Goal: Information Seeking & Learning: Learn about a topic

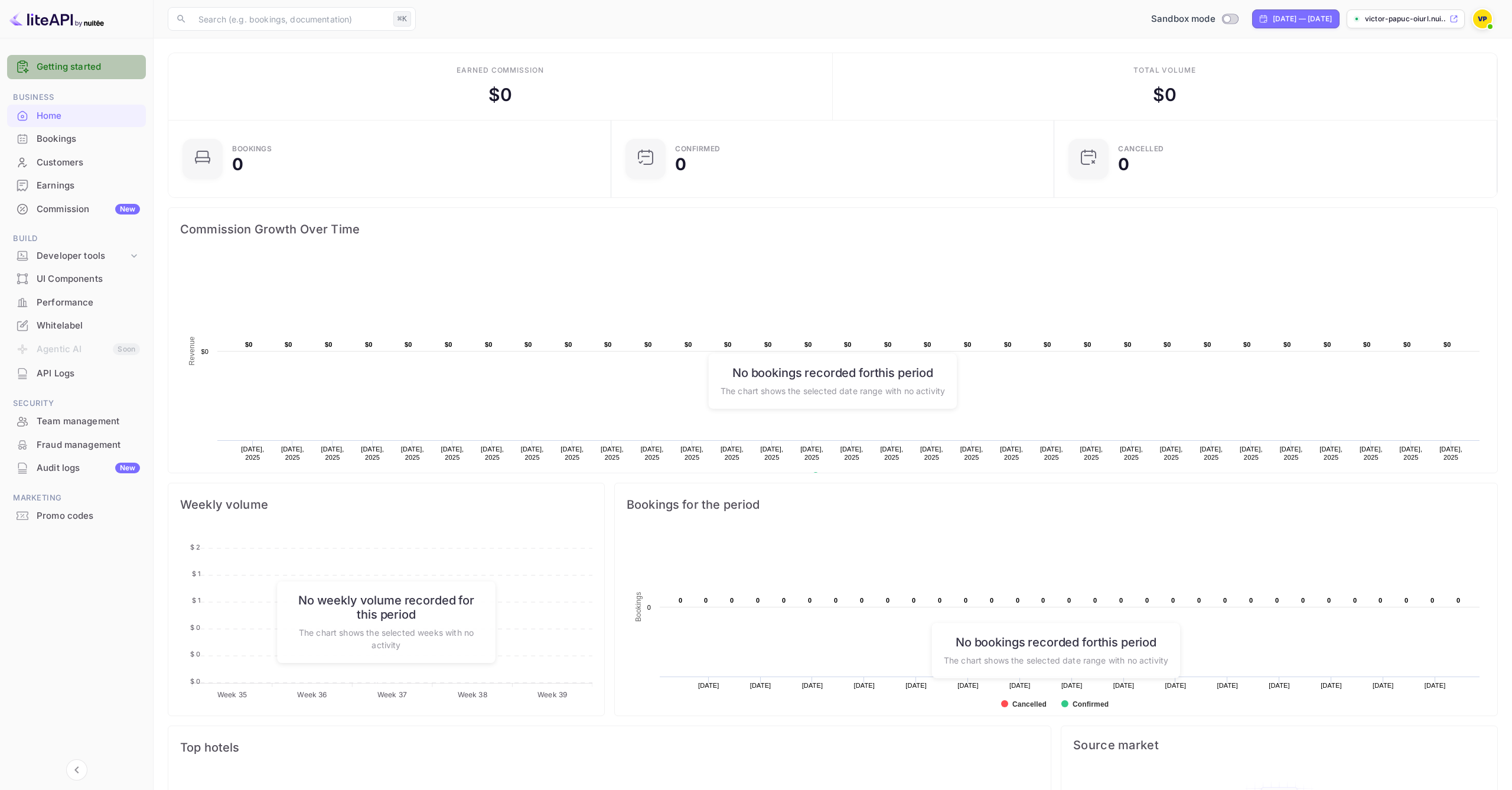
click at [59, 62] on link "Getting started" at bounding box center [88, 67] width 103 height 13
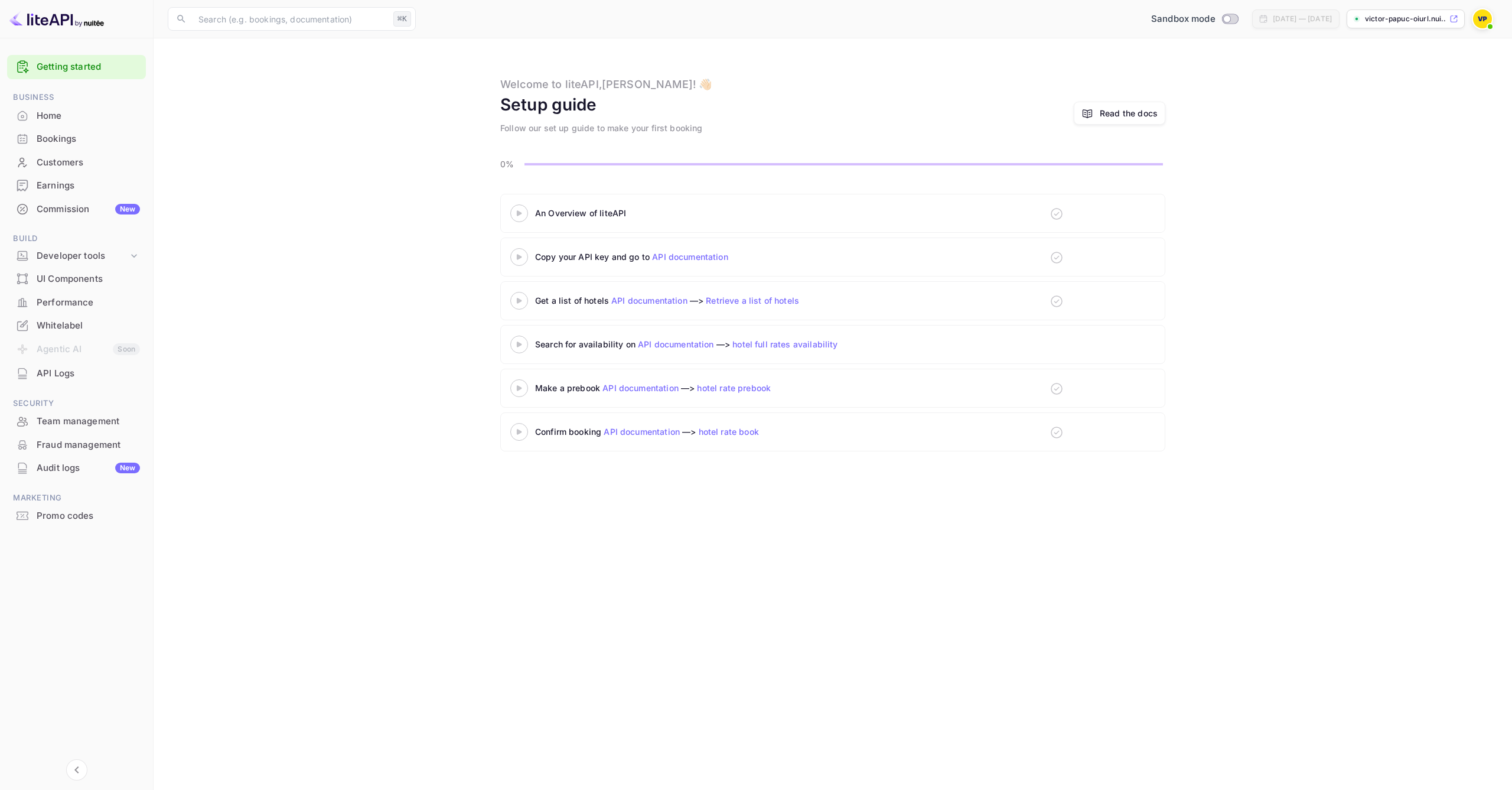
click at [513, 215] on icon at bounding box center [519, 213] width 41 height 6
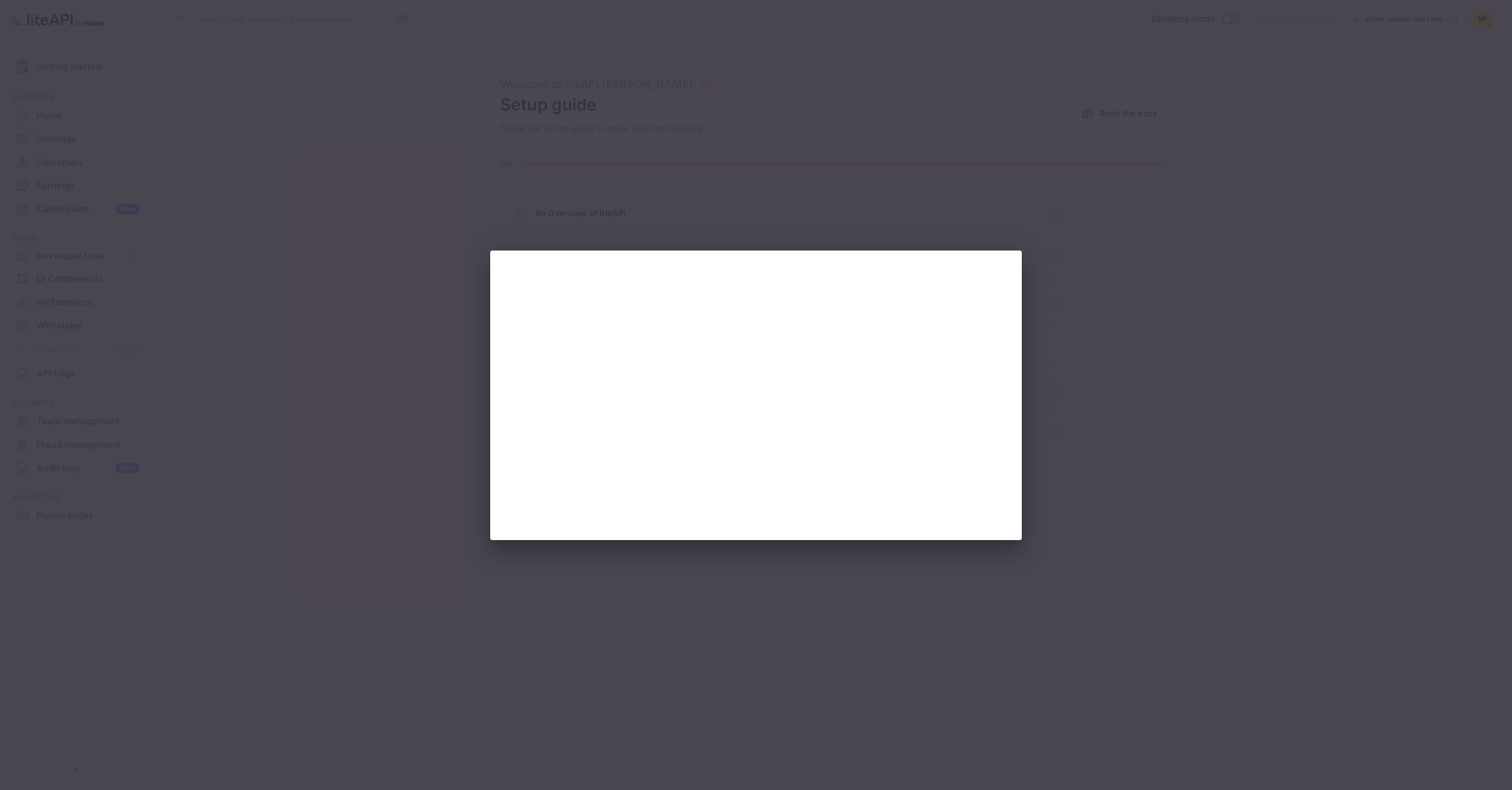
click at [1020, 145] on div at bounding box center [756, 395] width 1512 height 790
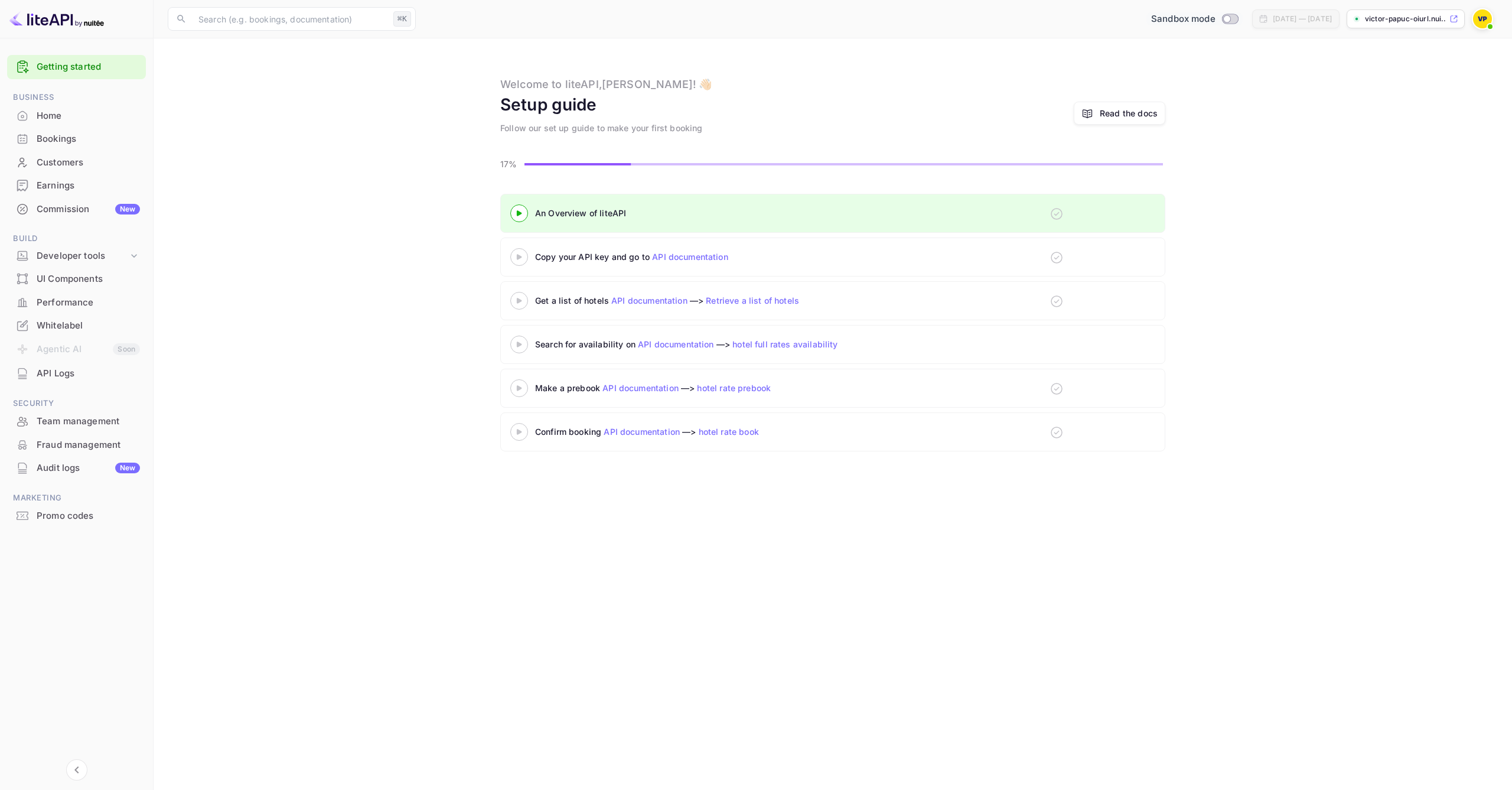
click at [1176, 23] on div "Sandbox mode" at bounding box center [1194, 19] width 96 height 13
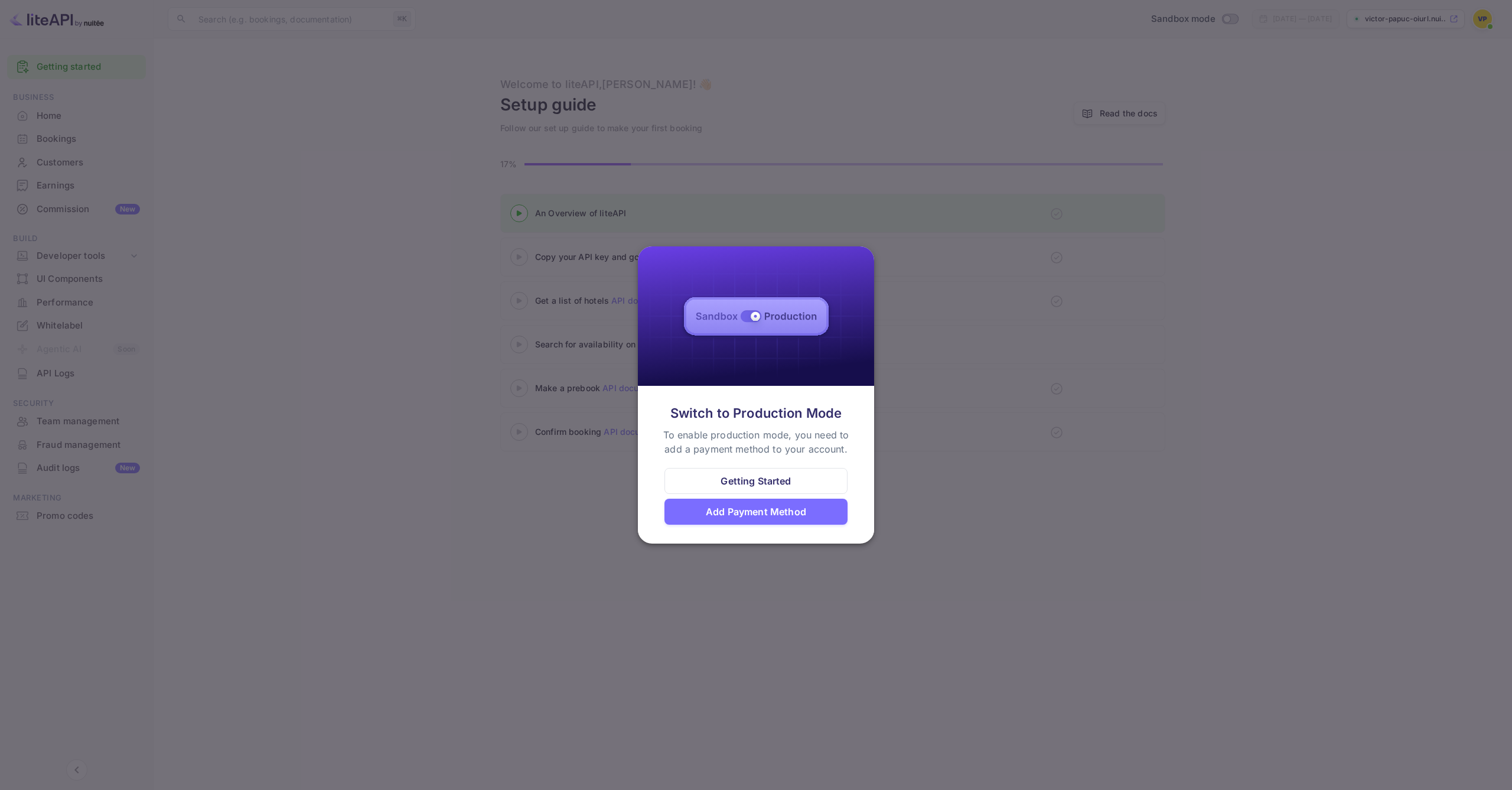
click at [752, 488] on div "Getting Started" at bounding box center [755, 480] width 70 height 14
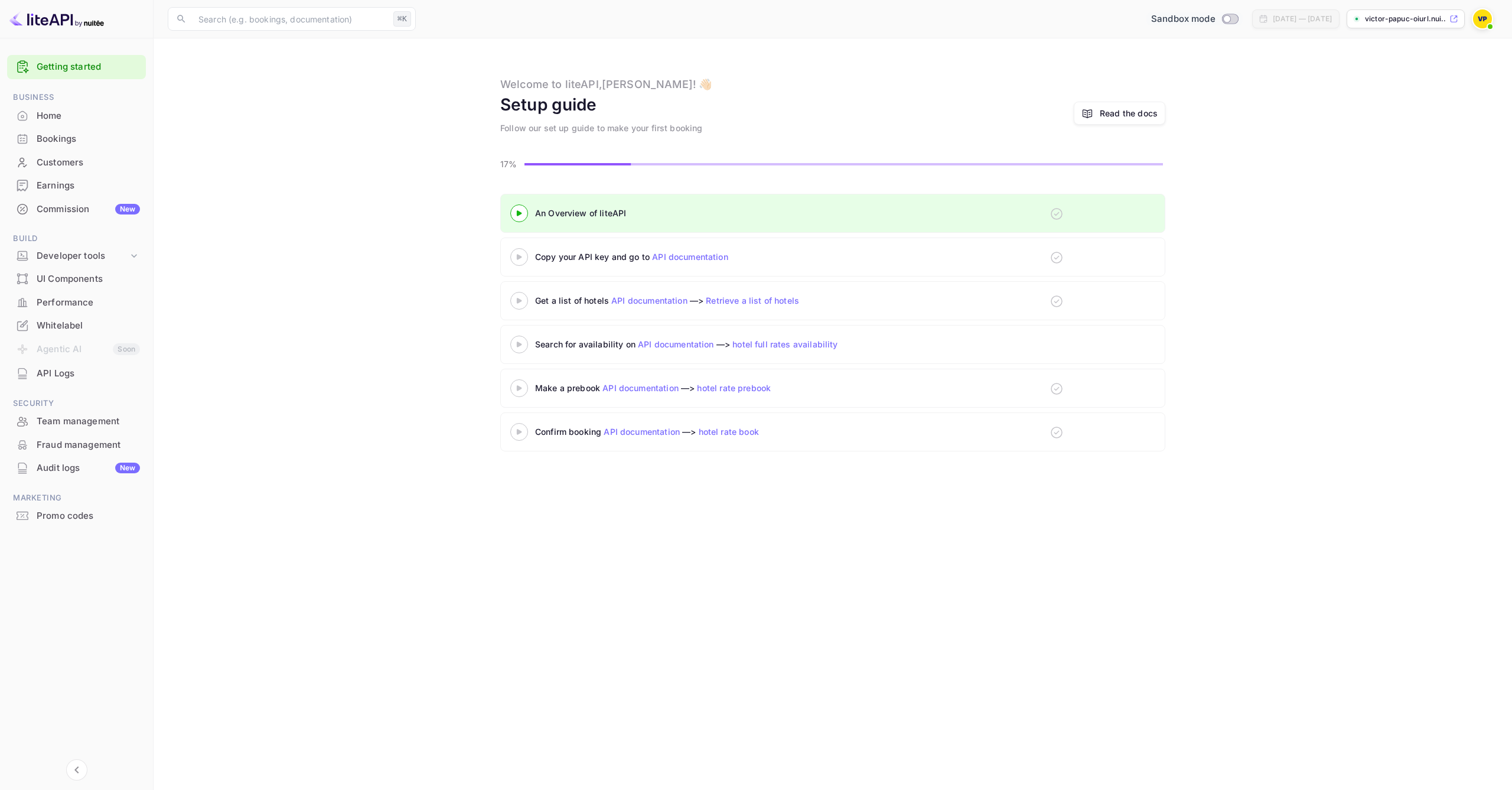
click at [1215, 16] on input "Switch to Production mode" at bounding box center [1227, 19] width 24 height 8
checkbox input "false"
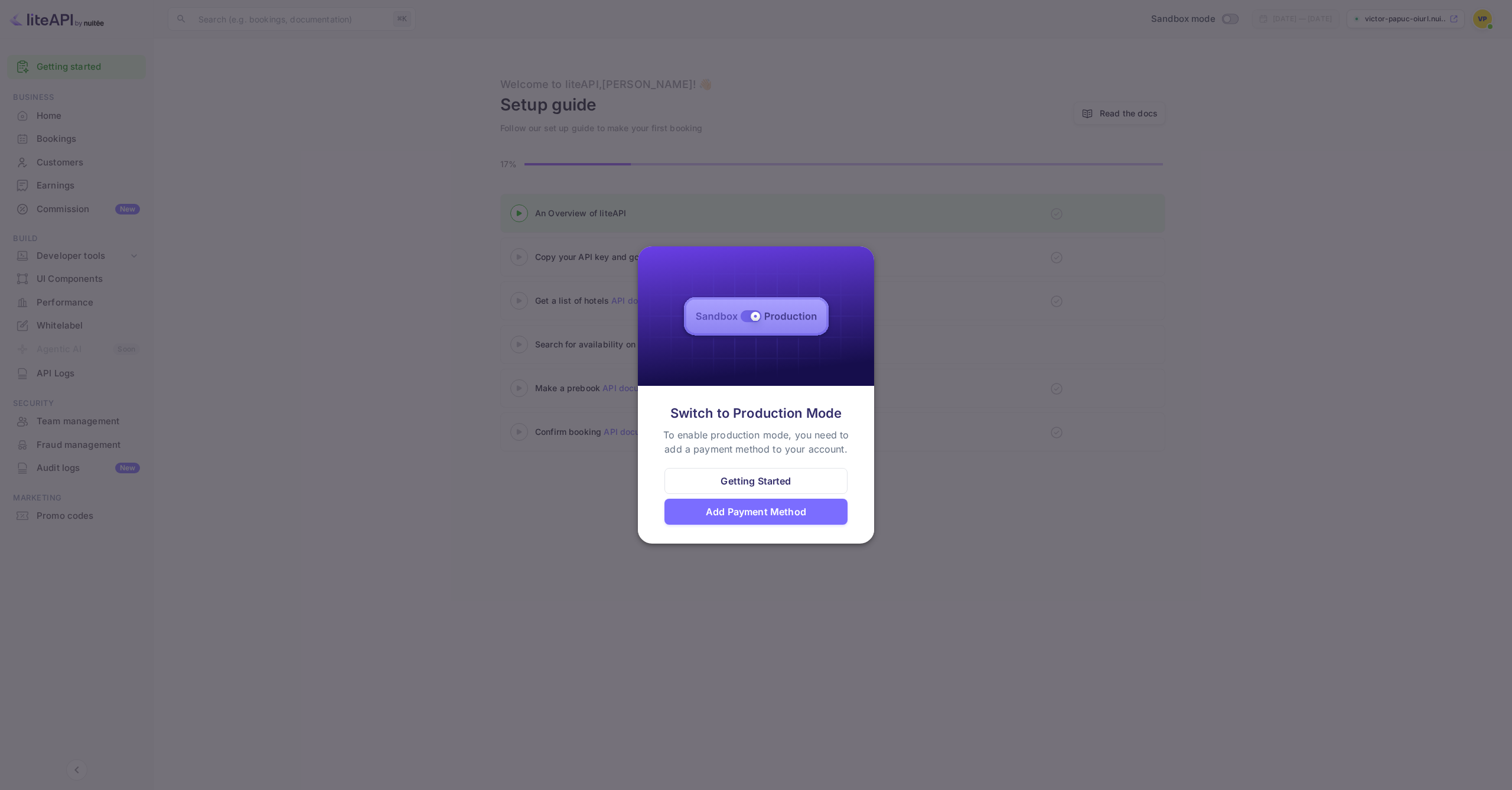
click at [763, 491] on div "Getting Started" at bounding box center [756, 480] width 183 height 26
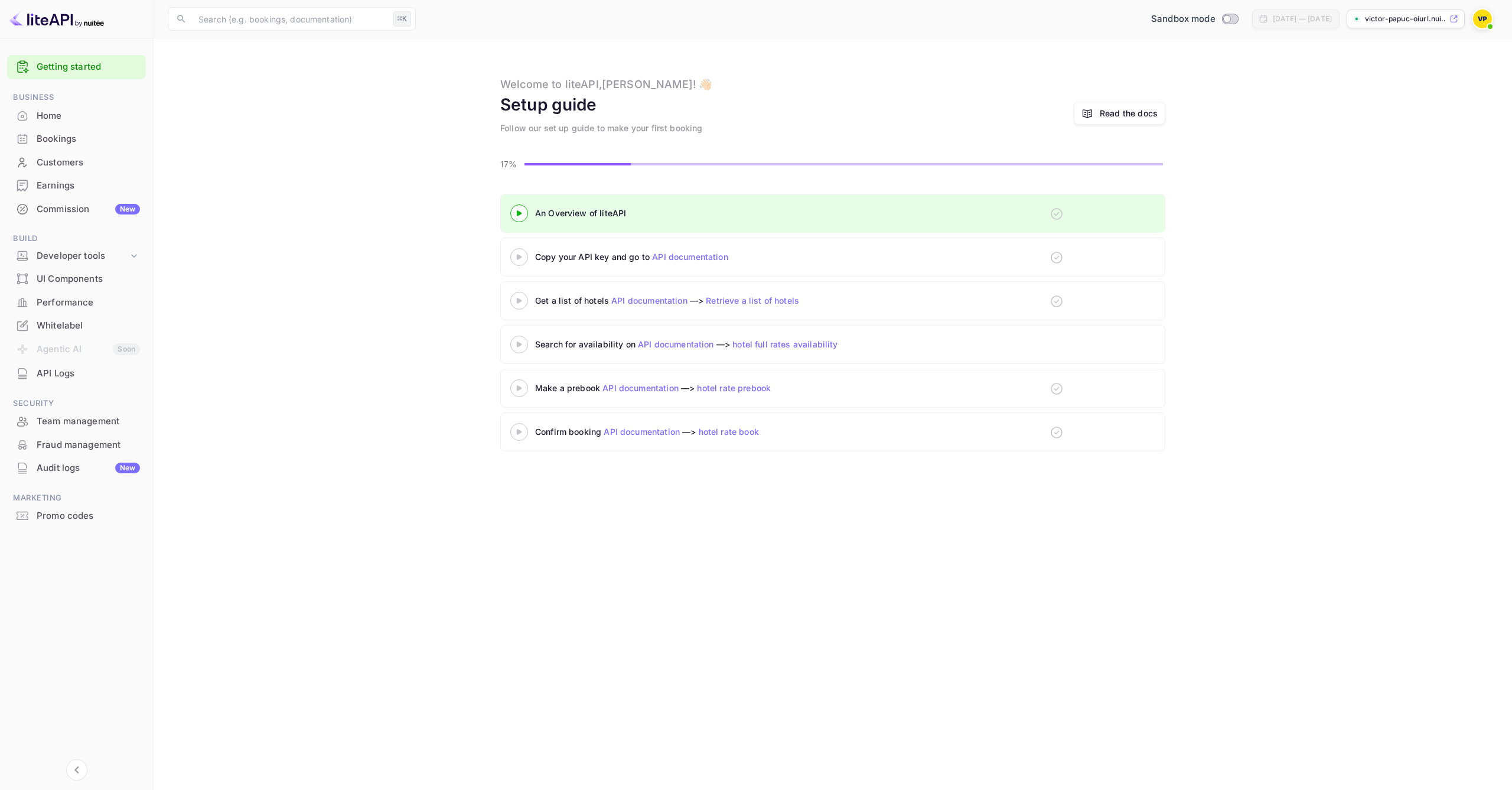
click at [101, 376] on div "API Logs" at bounding box center [76, 373] width 139 height 23
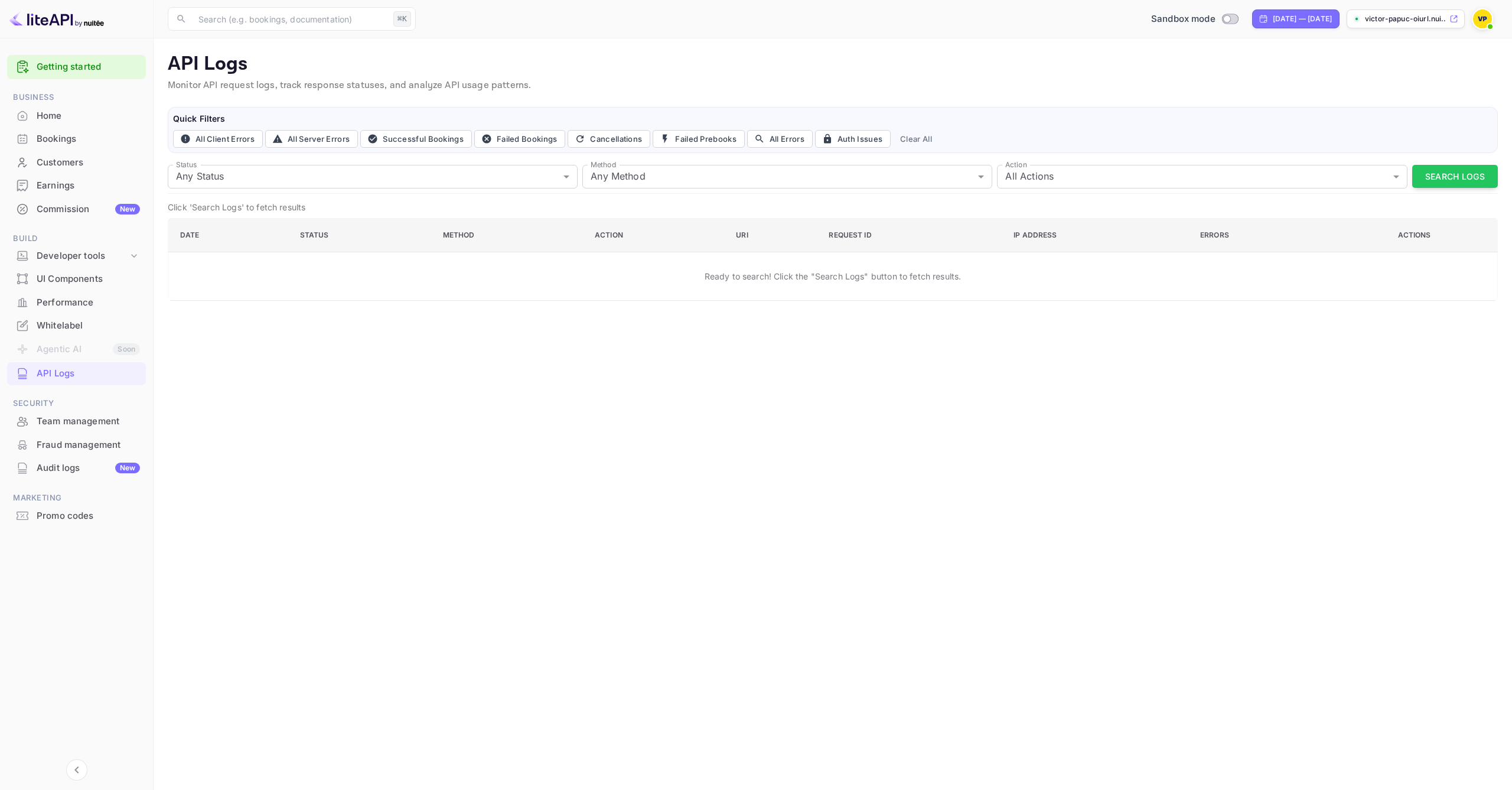
click at [73, 462] on div "Audit logs New" at bounding box center [88, 468] width 103 height 13
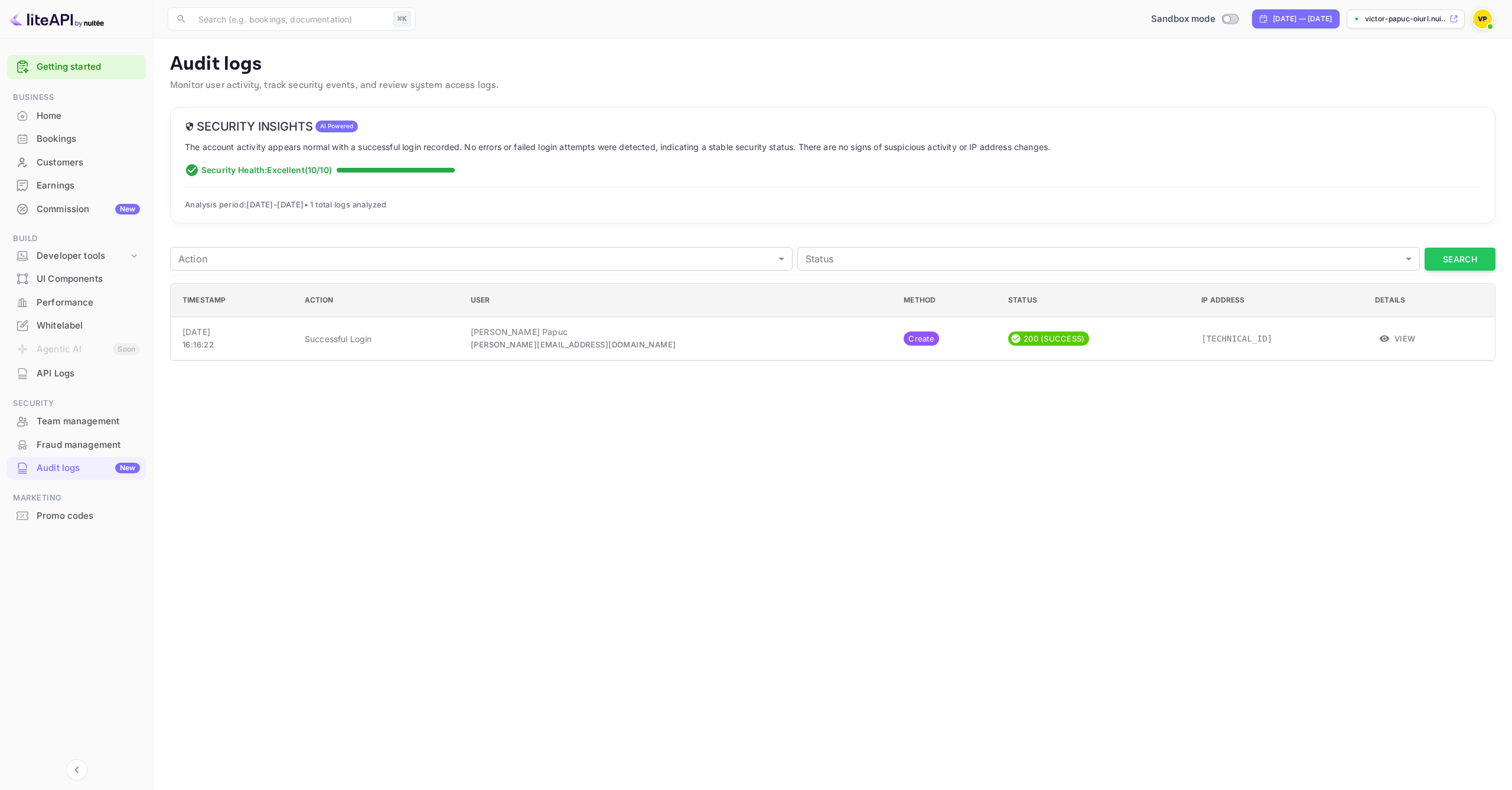
click at [73, 159] on div "Customers" at bounding box center [88, 163] width 103 height 13
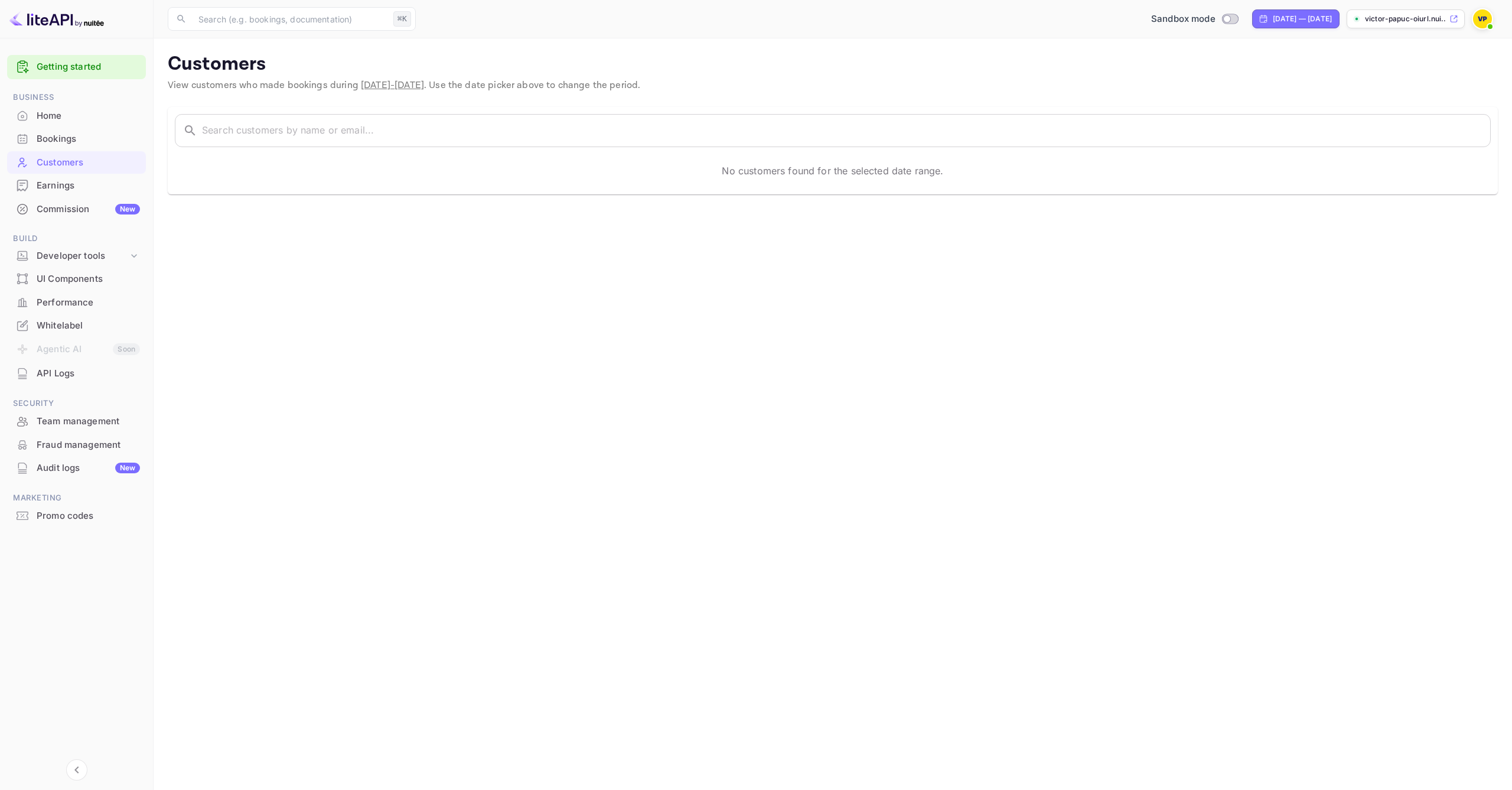
click at [62, 133] on div "Bookings" at bounding box center [88, 139] width 103 height 13
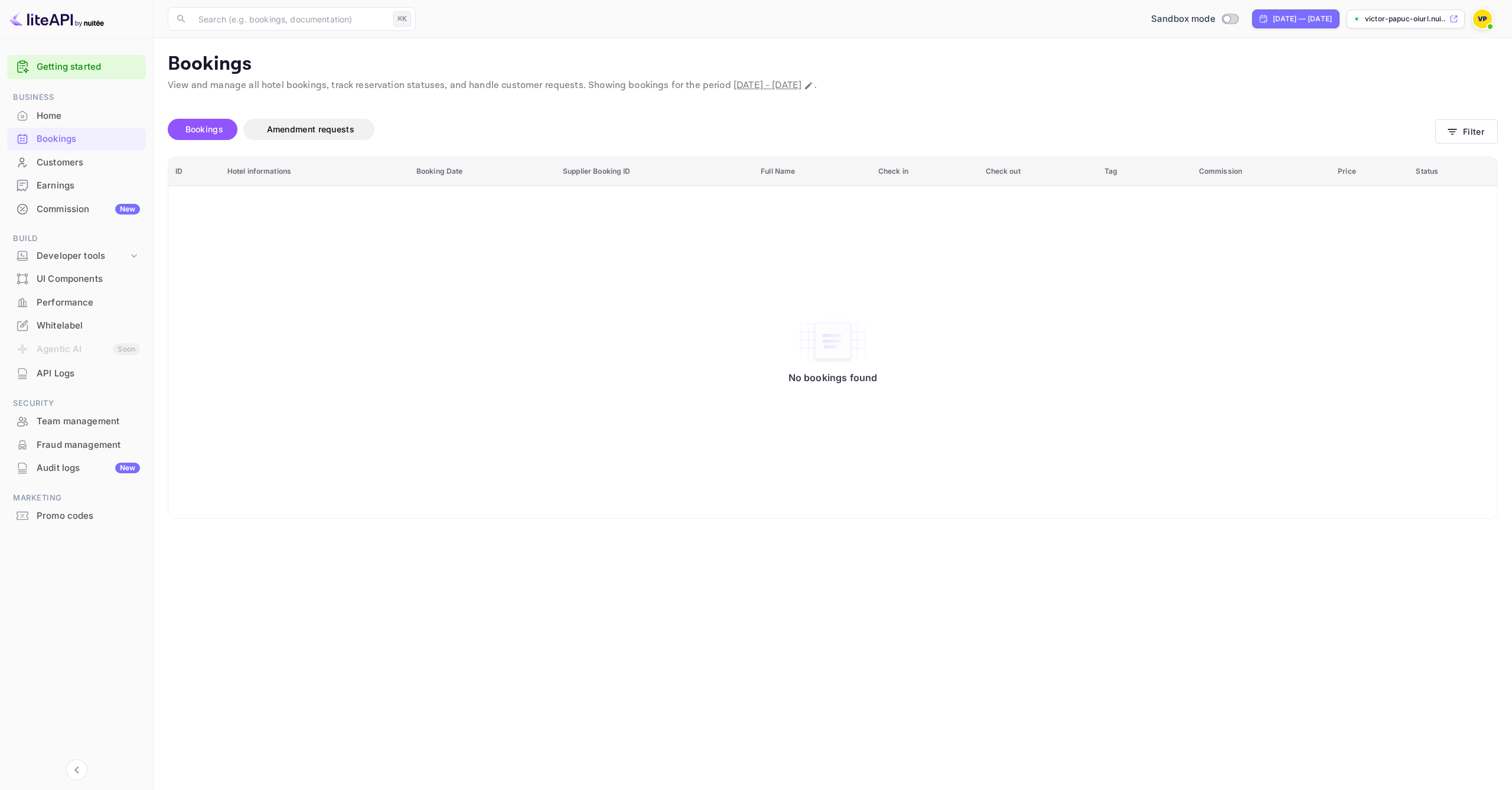
click at [54, 66] on link "Getting started" at bounding box center [88, 67] width 103 height 13
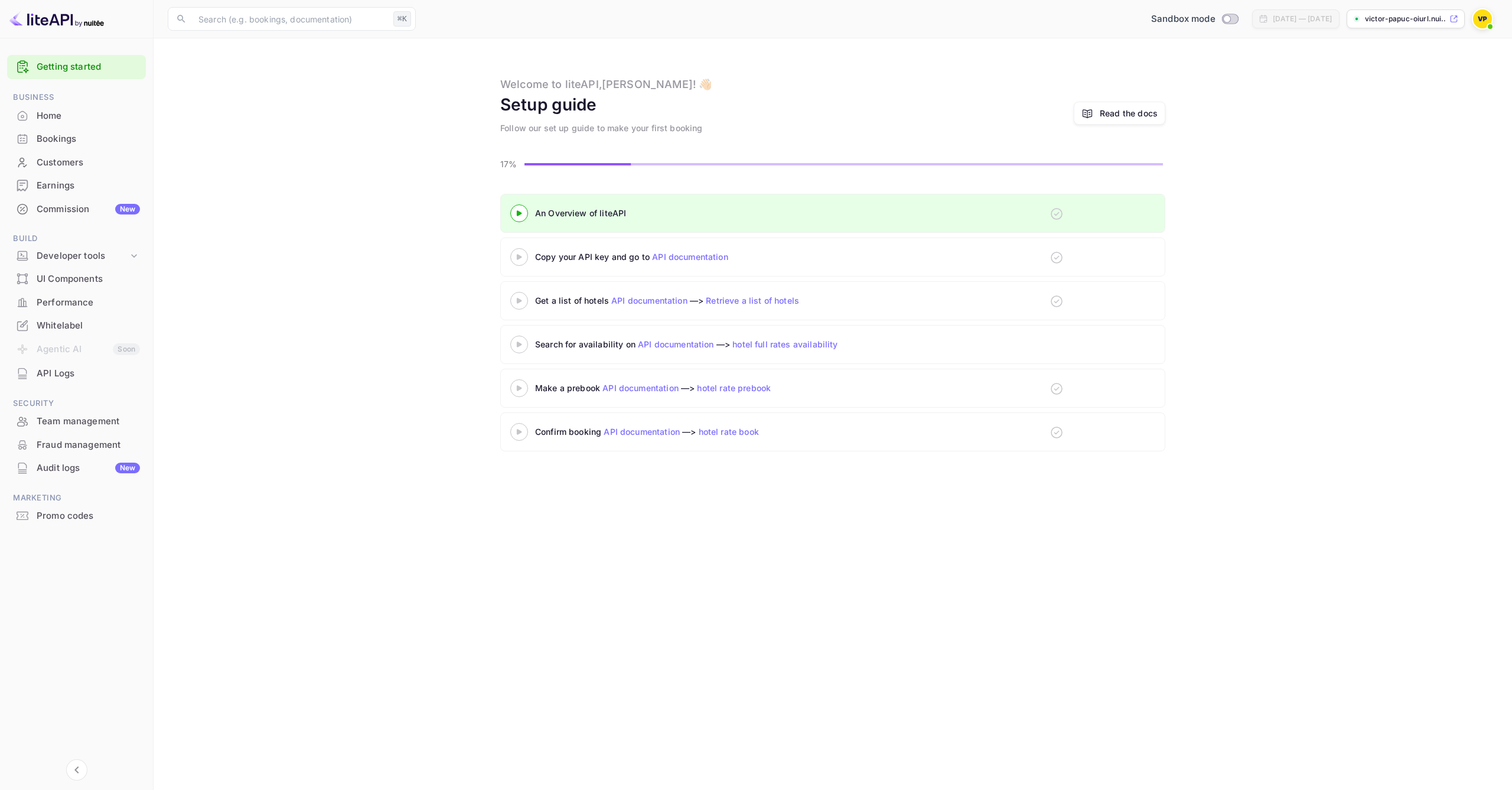
click at [600, 258] on div "Copy your API key and go to API documentation" at bounding box center [682, 257] width 295 height 13
click at [1491, 24] on span at bounding box center [1490, 27] width 12 height 12
click at [324, 269] on div at bounding box center [756, 395] width 1512 height 790
click at [334, 28] on input "text" at bounding box center [290, 19] width 197 height 24
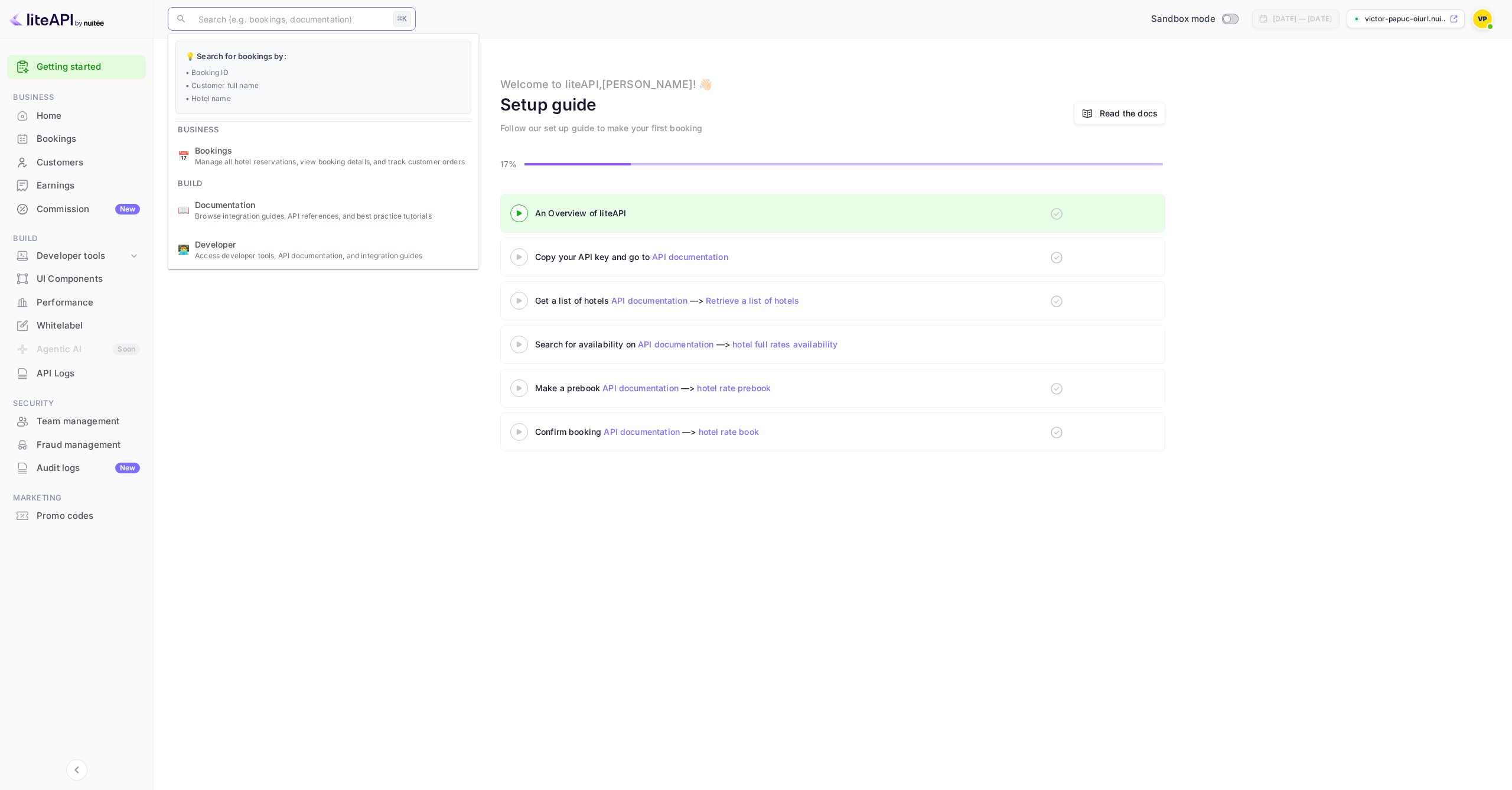
click at [48, 31] on div at bounding box center [77, 19] width 154 height 38
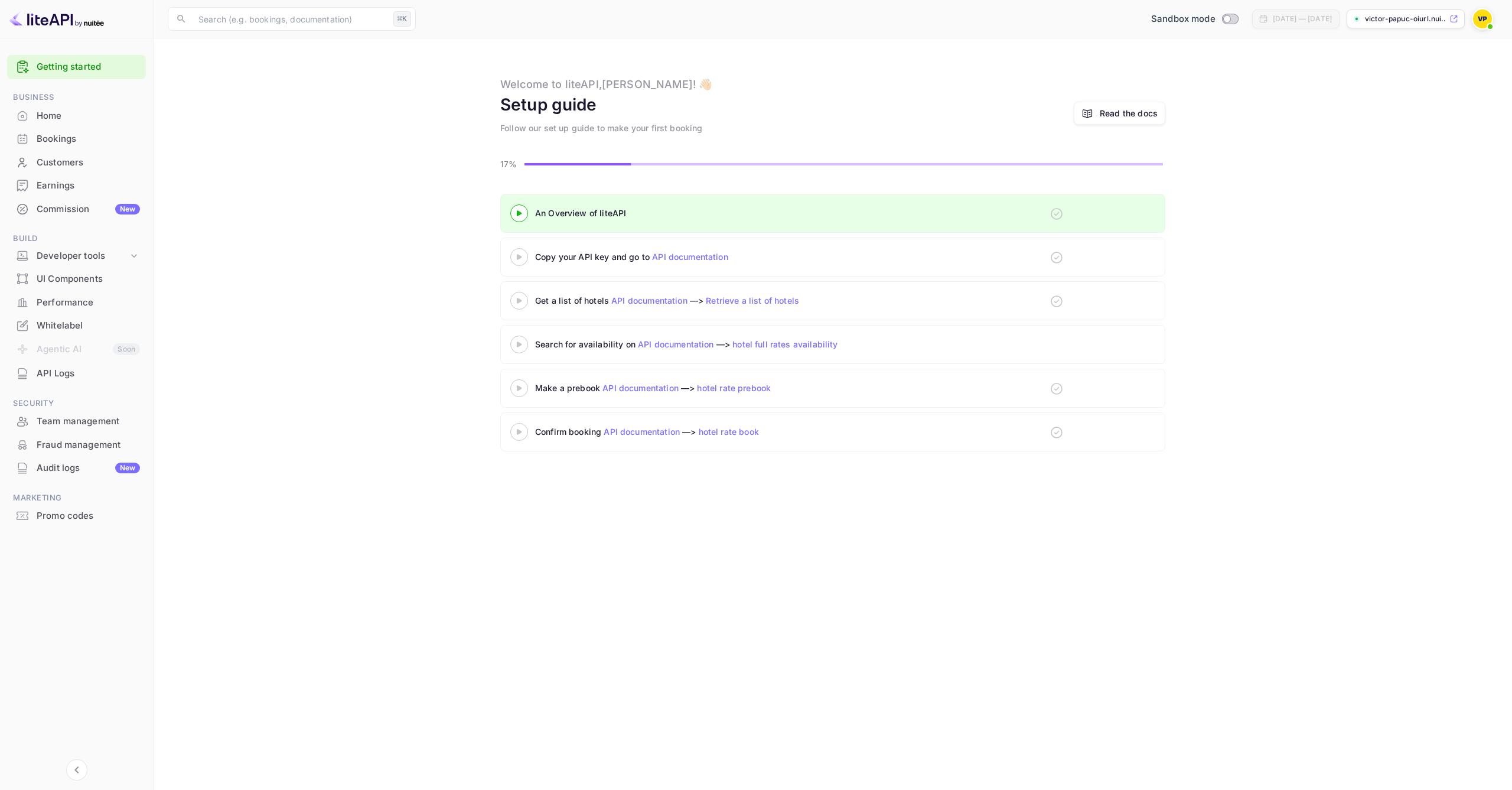
click at [43, 25] on img at bounding box center [56, 19] width 94 height 19
click at [321, 10] on input "text" at bounding box center [290, 19] width 197 height 24
type input "open api"
click at [1062, 92] on div "Setup guide Follow our set up guide to make your first booking Read the docs" at bounding box center [832, 113] width 665 height 42
click at [1388, 17] on p "victor-papuc-oiurl.nui..." at bounding box center [1406, 19] width 82 height 11
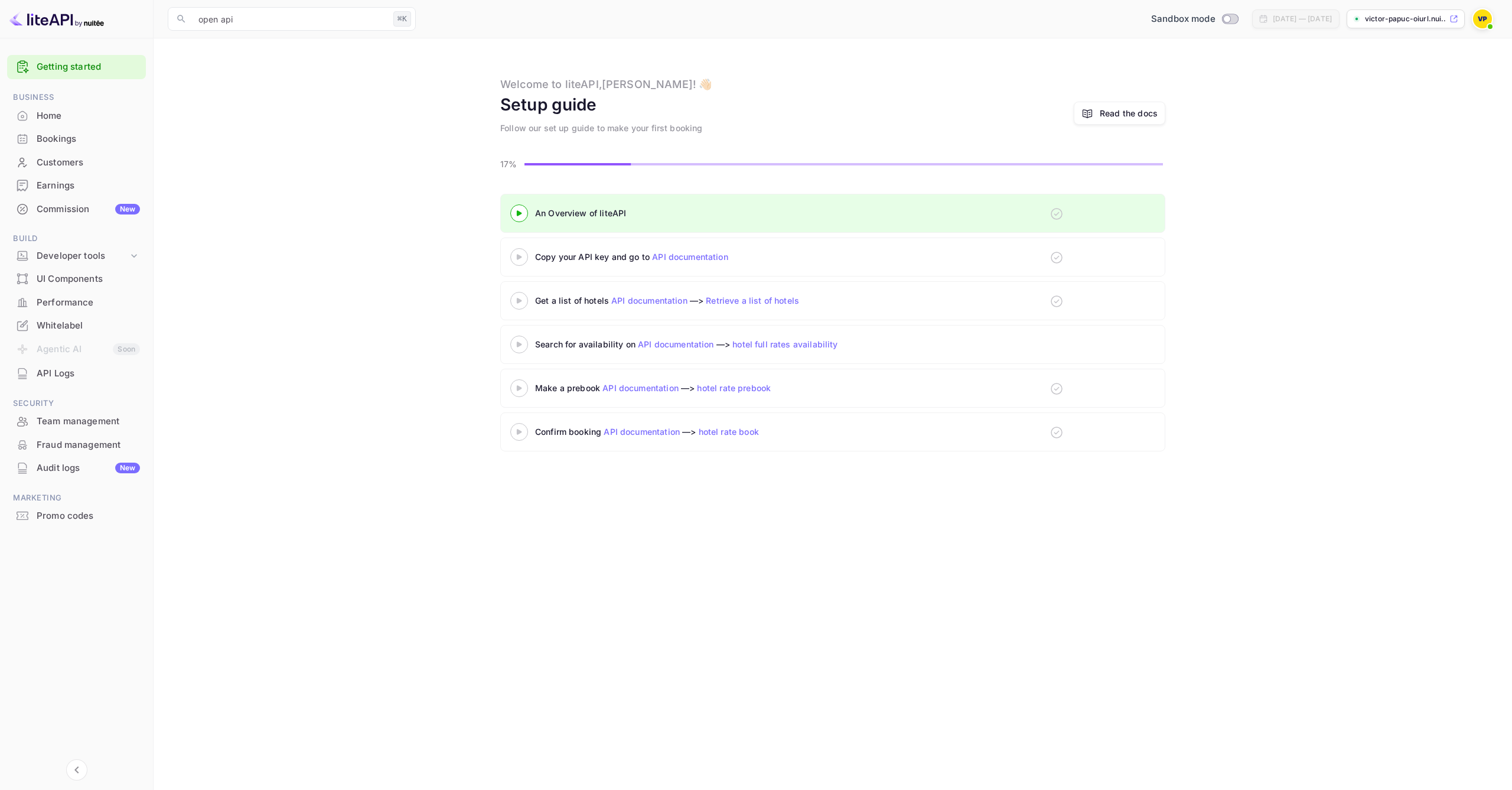
click at [586, 215] on div "An Overview of liteAPI" at bounding box center [682, 213] width 295 height 13
click at [1309, 16] on div "[DATE] — [DATE]" at bounding box center [1302, 19] width 59 height 11
